Goal: Task Accomplishment & Management: Manage account settings

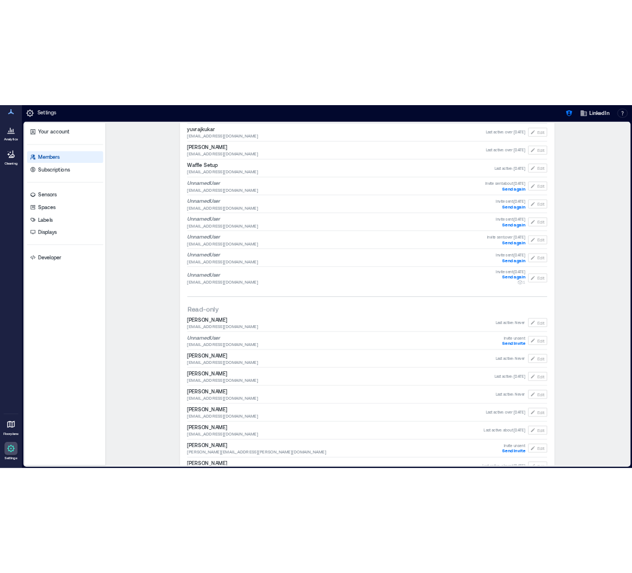
scroll to position [937, 0]
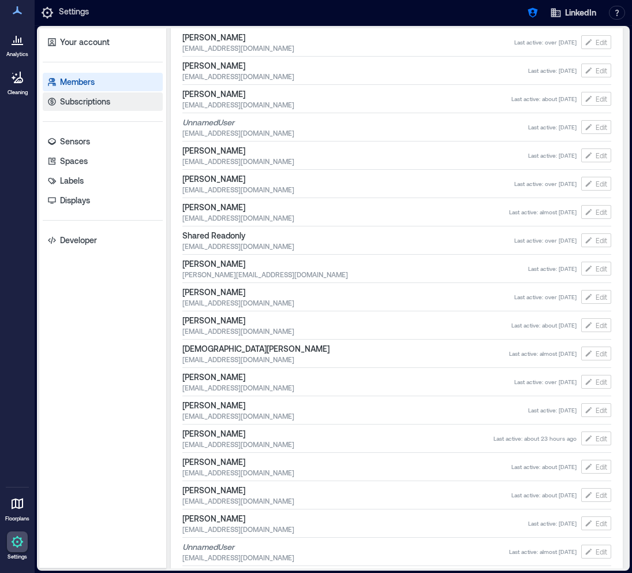
click at [103, 109] on link "Subscriptions" at bounding box center [103, 101] width 120 height 18
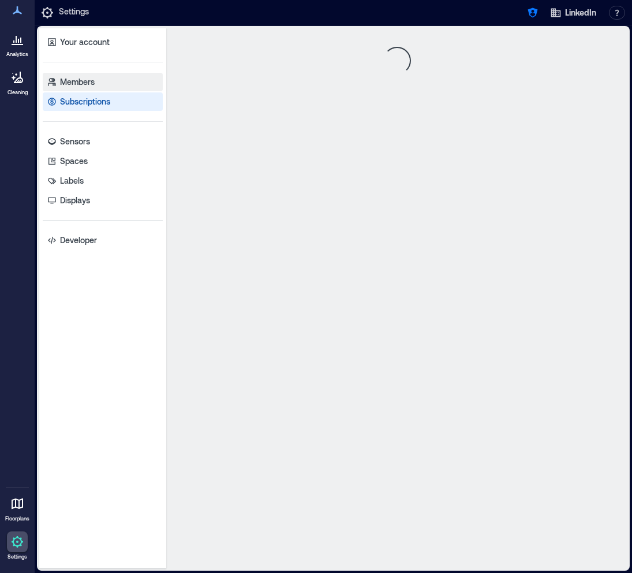
click at [68, 89] on link "Members" at bounding box center [103, 82] width 120 height 18
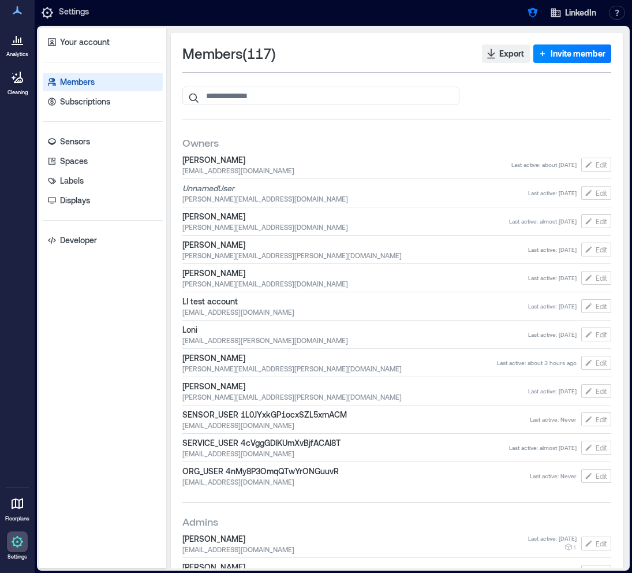
click at [110, 86] on link "Members" at bounding box center [103, 82] width 120 height 18
click at [534, 12] on icon "button" at bounding box center [533, 13] width 10 height 10
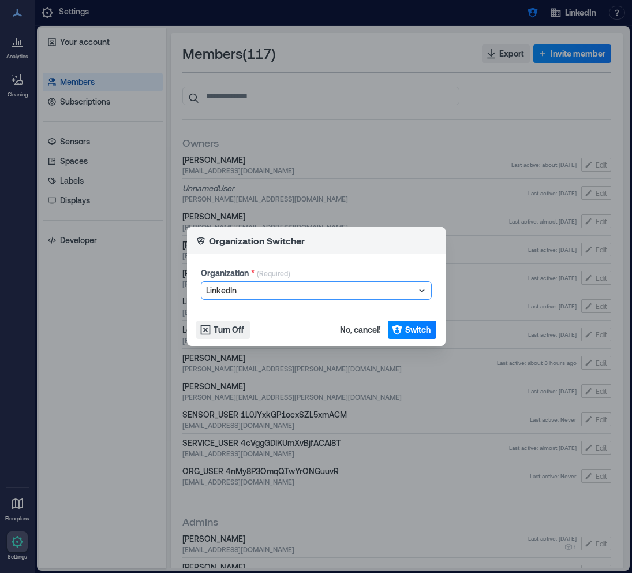
click at [247, 284] on div at bounding box center [310, 291] width 209 height 14
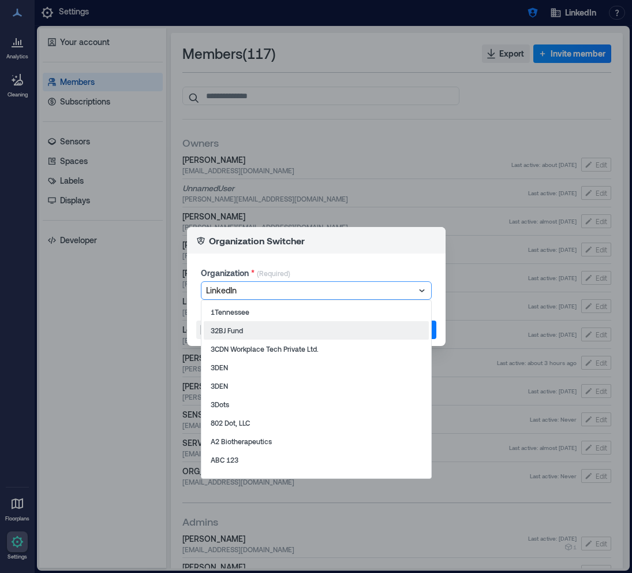
click at [319, 241] on header "Organization Switcher" at bounding box center [316, 240] width 259 height 27
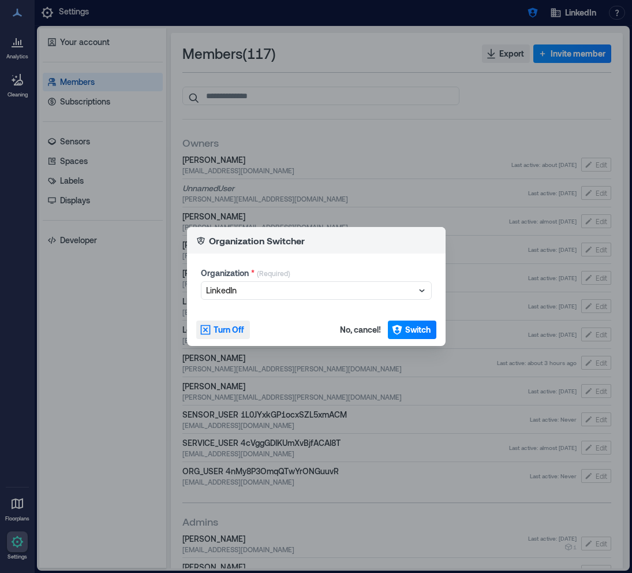
click at [245, 327] on button "Turn Off" at bounding box center [223, 330] width 54 height 18
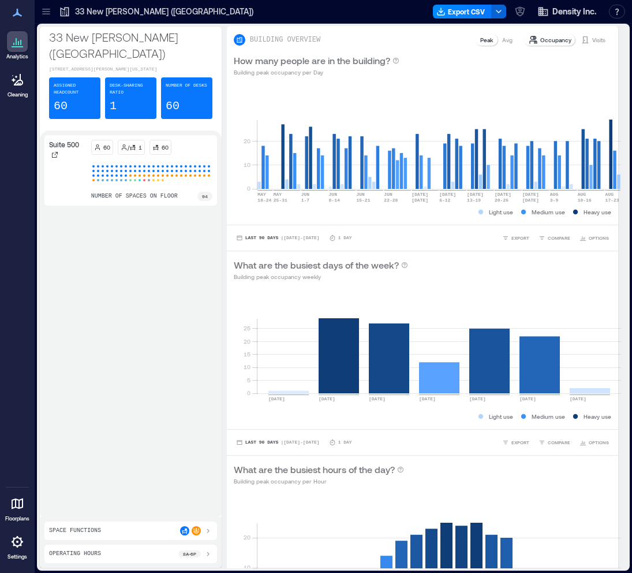
click at [14, 541] on icon at bounding box center [17, 542] width 14 height 14
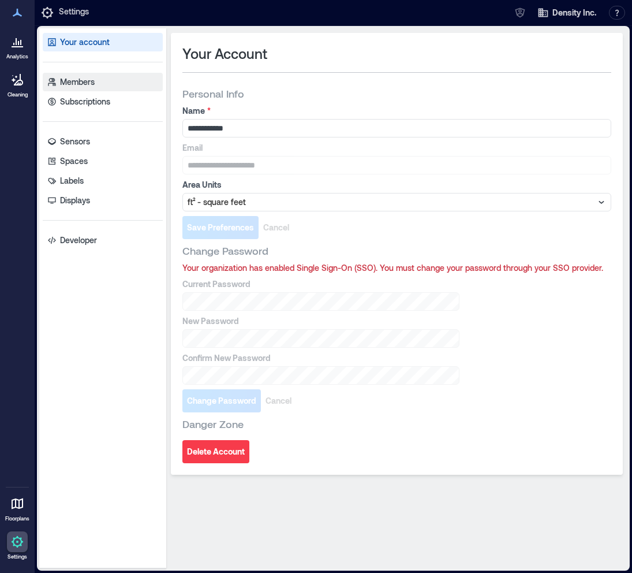
click at [109, 87] on link "Members" at bounding box center [103, 82] width 120 height 18
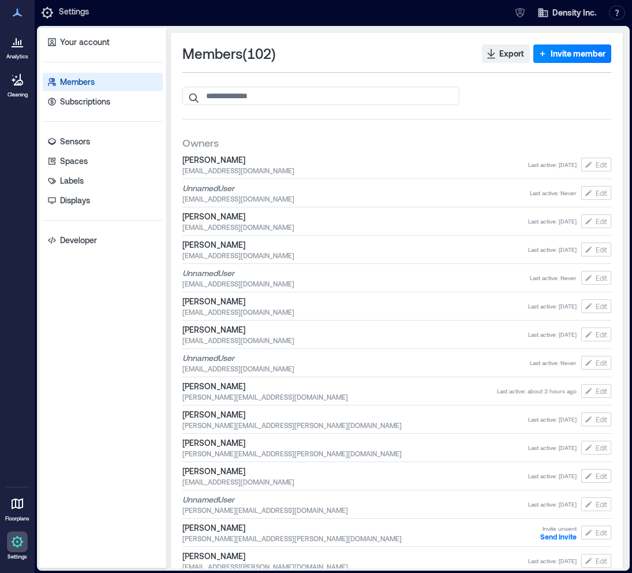
click at [216, 230] on span "[EMAIL_ADDRESS][DOMAIN_NAME]" at bounding box center [356, 226] width 346 height 9
drag, startPoint x: 508, startPoint y: 222, endPoint x: 569, endPoint y: 227, distance: 60.9
click at [569, 227] on div "[PERSON_NAME] [EMAIL_ADDRESS][DOMAIN_NAME] Last active : [DATE] Edit" at bounding box center [397, 221] width 429 height 25
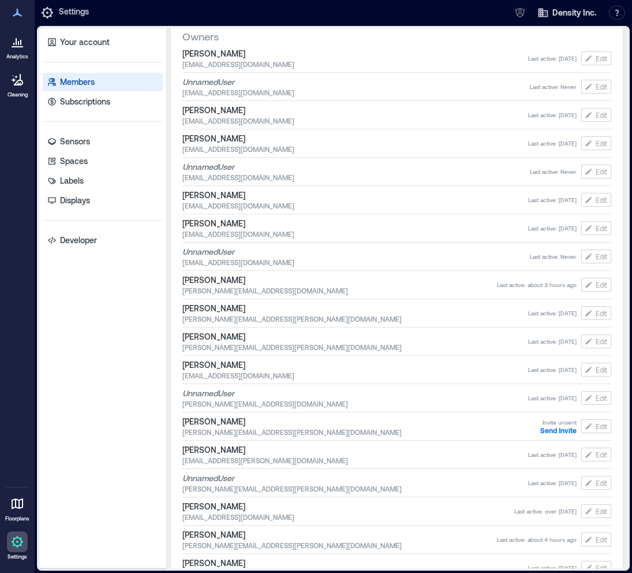
scroll to position [184, 0]
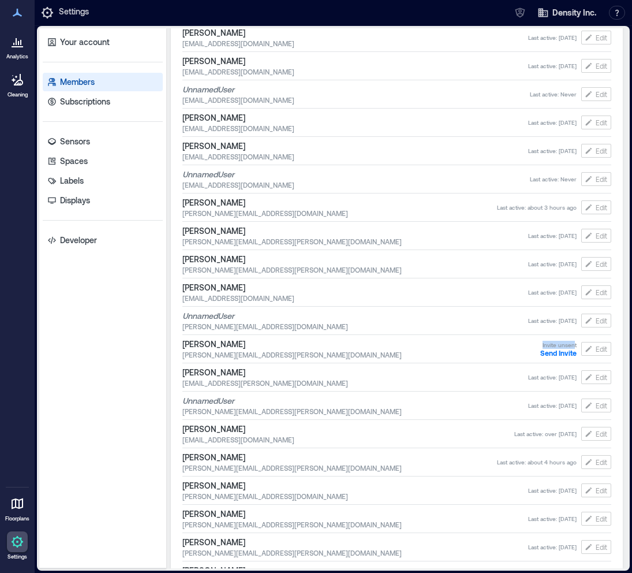
drag, startPoint x: 541, startPoint y: 345, endPoint x: 575, endPoint y: 347, distance: 33.5
click at [575, 347] on div "Invite unsent Send Invite" at bounding box center [559, 349] width 36 height 16
drag, startPoint x: 183, startPoint y: 344, endPoint x: 254, endPoint y: 349, distance: 71.8
click at [254, 349] on span "[PERSON_NAME]" at bounding box center [362, 344] width 358 height 12
copy span "[PERSON_NAME]"
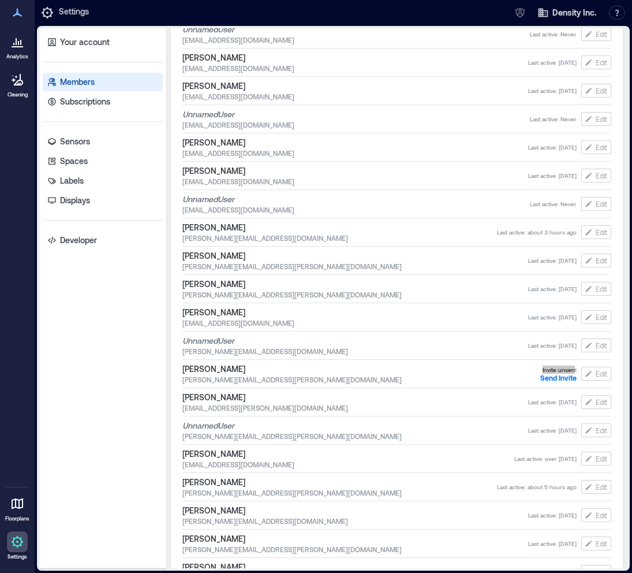
scroll to position [0, 0]
